Goal: Task Accomplishment & Management: Complete application form

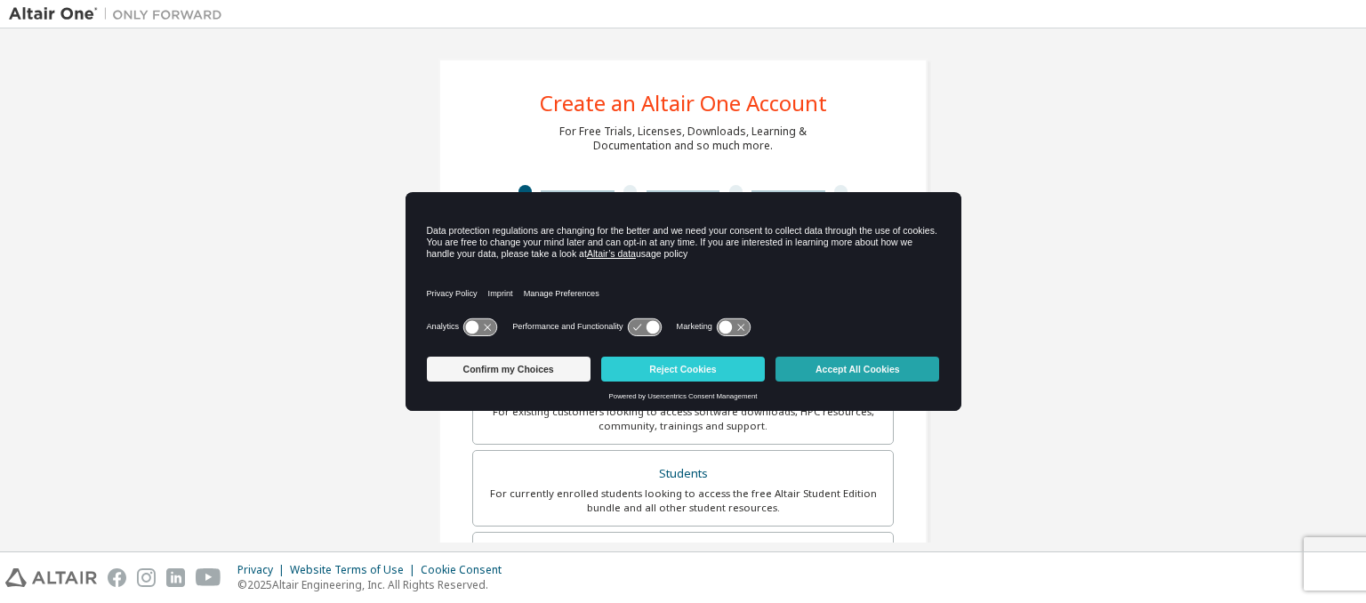
click at [829, 371] on button "Accept All Cookies" at bounding box center [858, 369] width 164 height 25
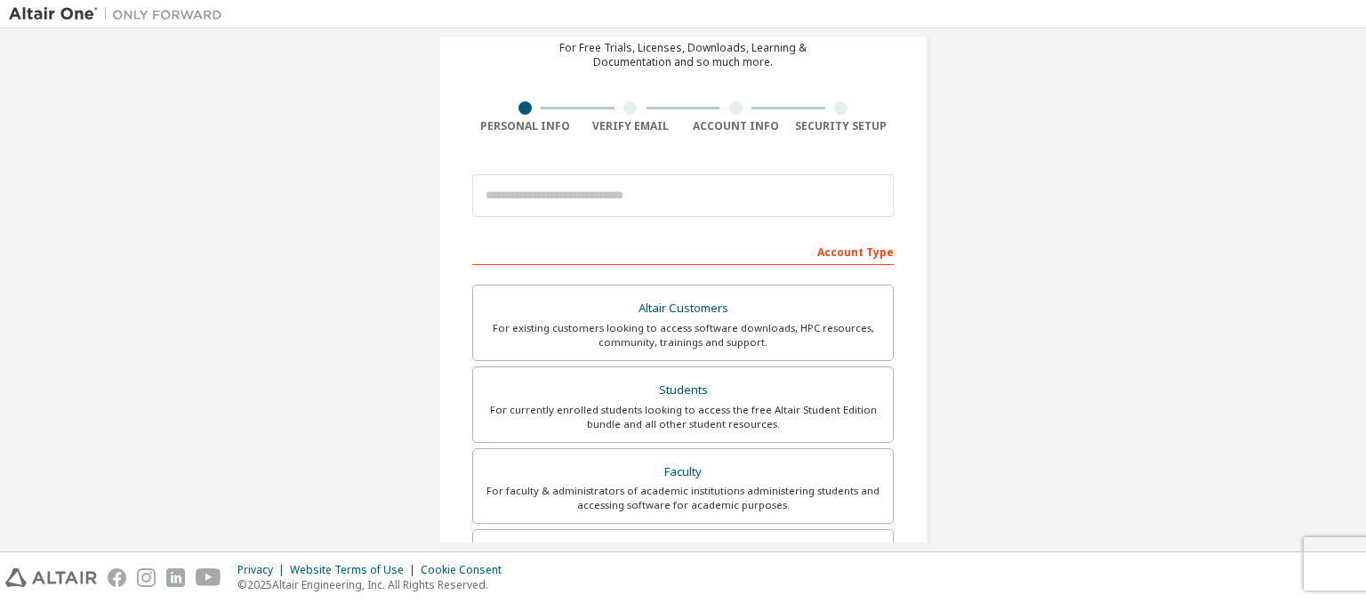
scroll to position [89, 0]
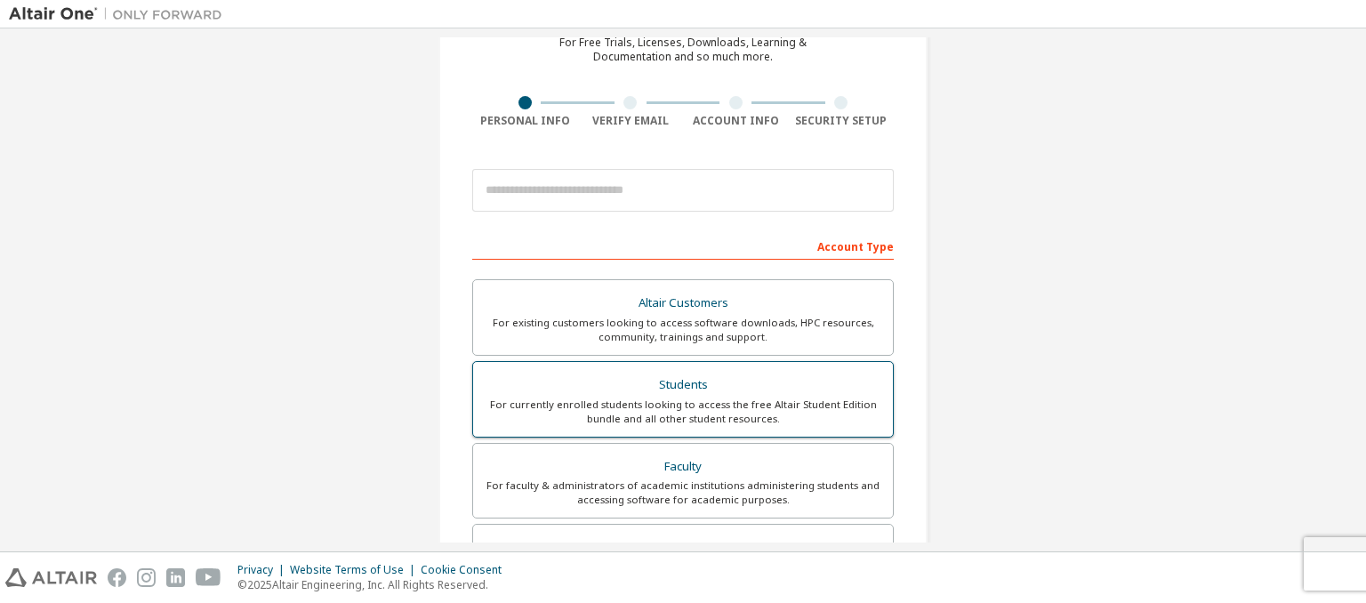
click at [602, 389] on div "Students" at bounding box center [683, 385] width 399 height 25
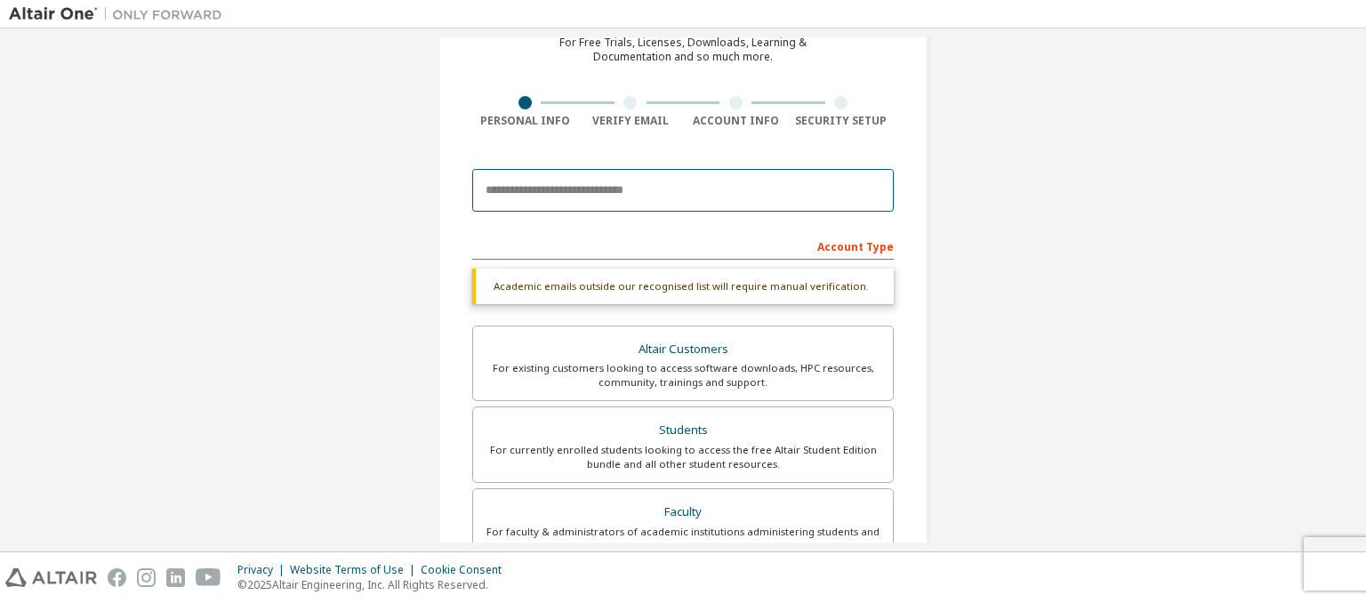
click at [547, 201] on input "email" at bounding box center [683, 190] width 422 height 43
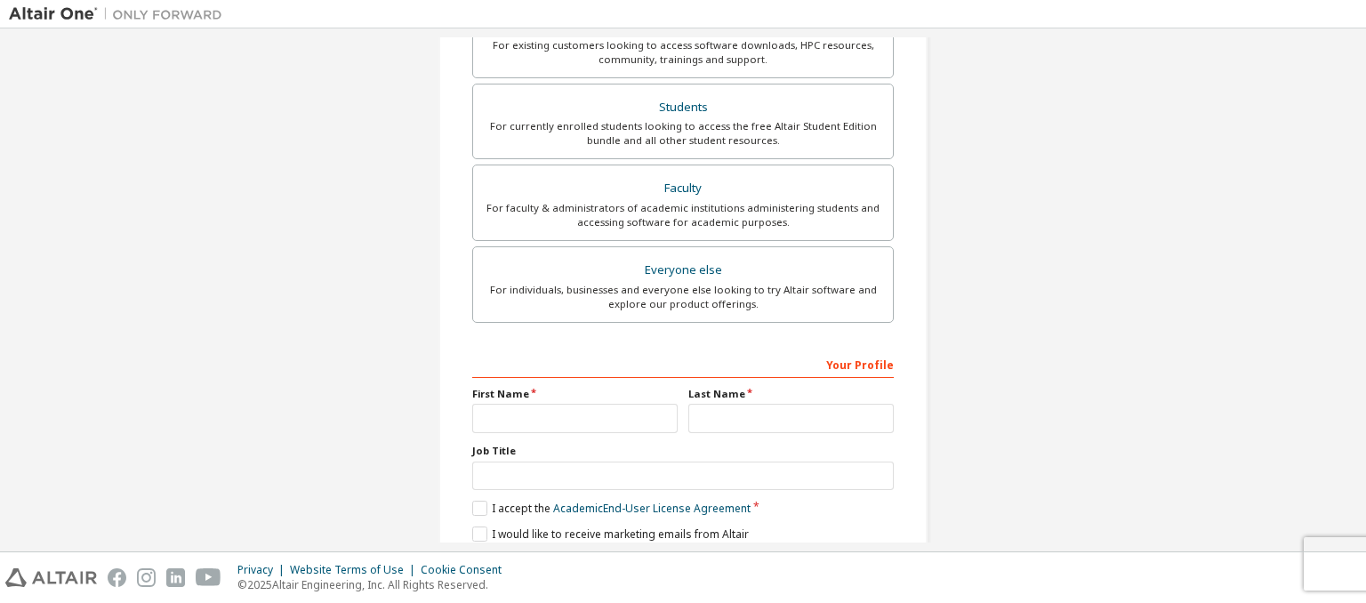
scroll to position [495, 0]
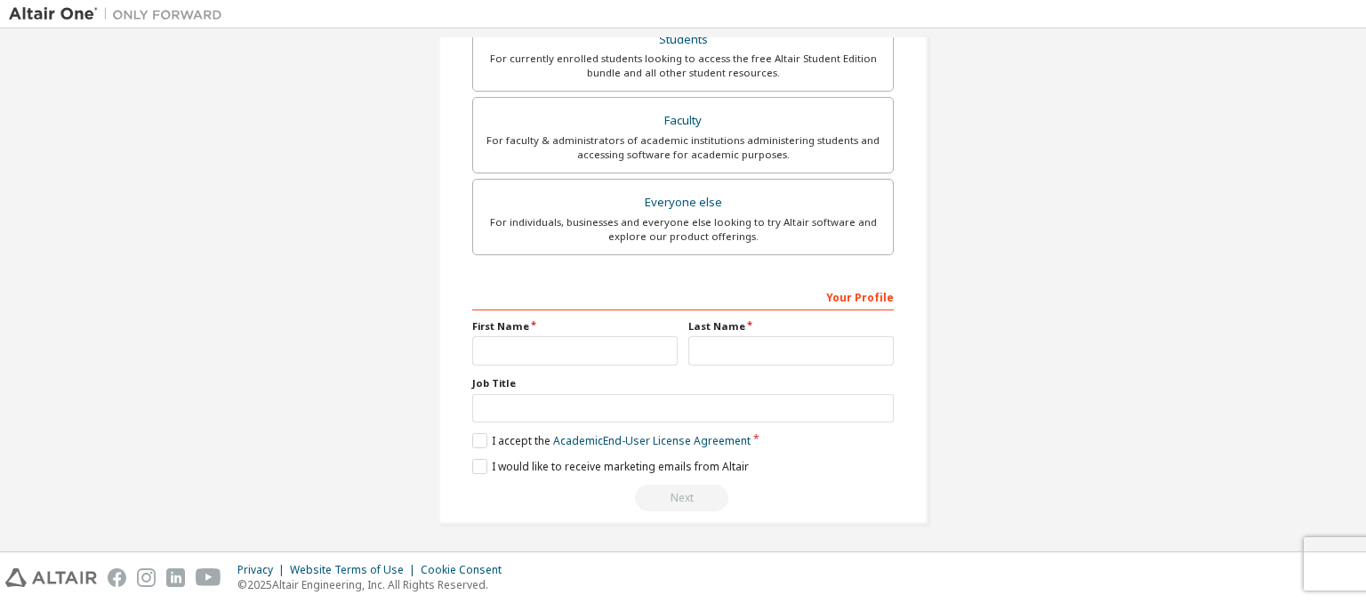
type input "**********"
click at [593, 343] on input "text" at bounding box center [575, 350] width 206 height 29
click at [473, 442] on label "I accept the Academic End-User License Agreement" at bounding box center [611, 440] width 278 height 15
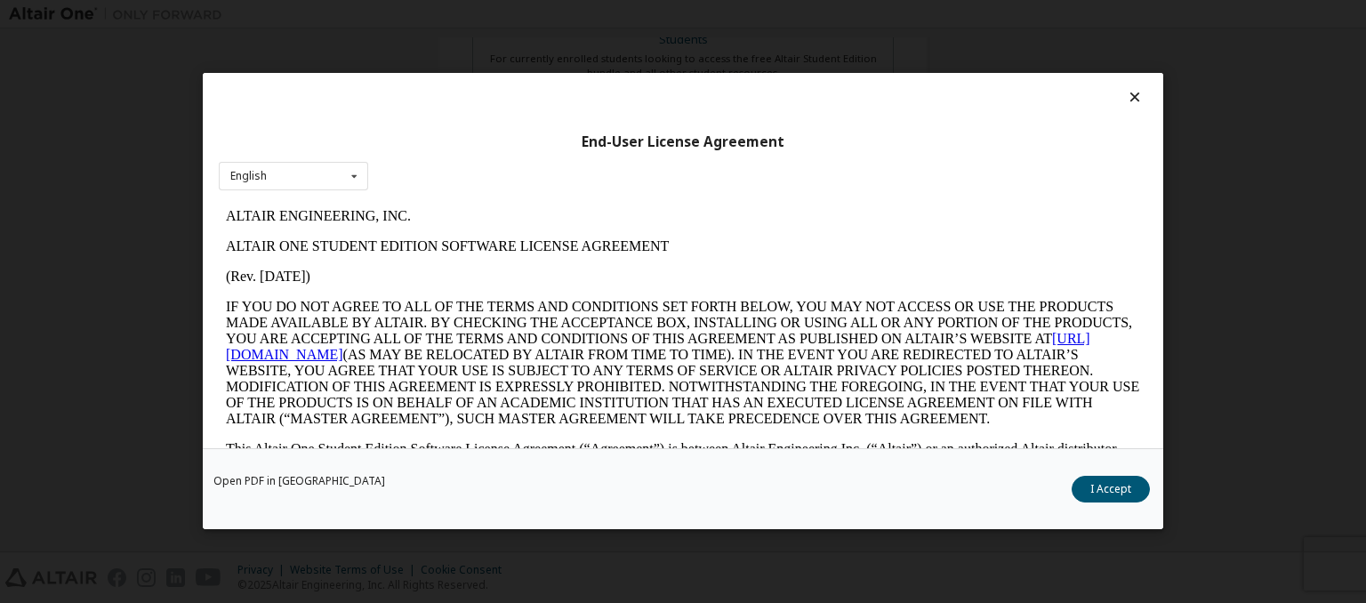
scroll to position [0, 0]
click at [1126, 92] on icon at bounding box center [1135, 97] width 19 height 16
